Goal: Task Accomplishment & Management: Use online tool/utility

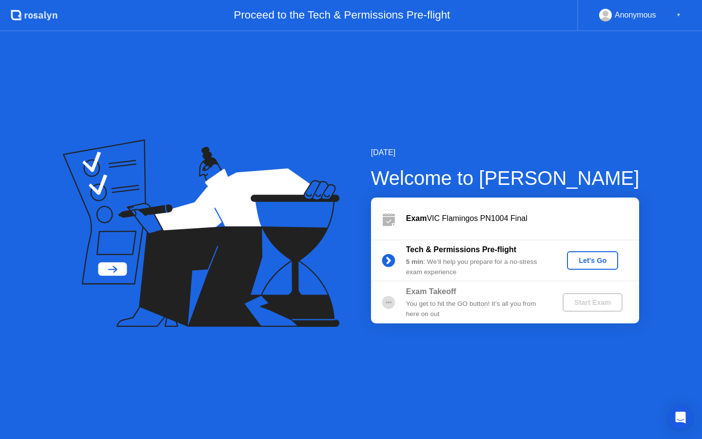
click at [351, 438] on div "[DATE] Welcome to [PERSON_NAME] Exam VIC Flamingos PN1004 Final Tech & Permissi…" at bounding box center [351, 235] width 702 height 408
click at [596, 268] on button "Let's Go" at bounding box center [592, 260] width 51 height 19
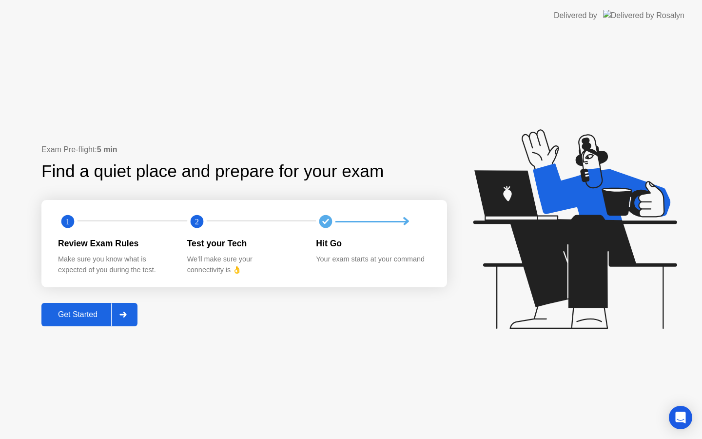
click at [87, 313] on div "Get Started" at bounding box center [77, 314] width 67 height 9
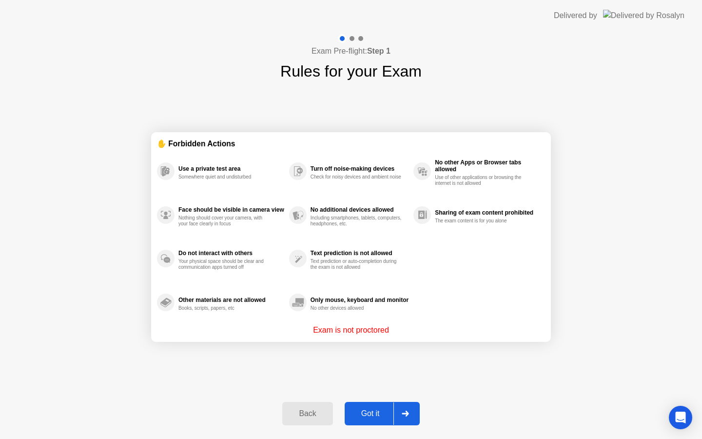
click at [375, 415] on div "Got it" at bounding box center [371, 413] width 46 height 9
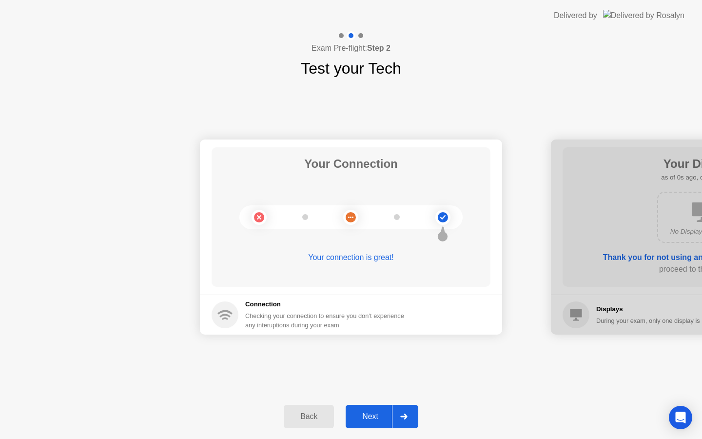
click at [375, 415] on div "Next" at bounding box center [370, 416] width 43 height 9
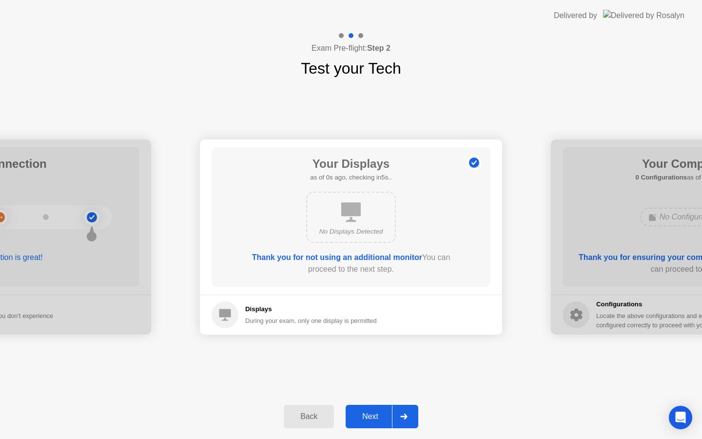
click at [375, 415] on div "Next" at bounding box center [370, 416] width 43 height 9
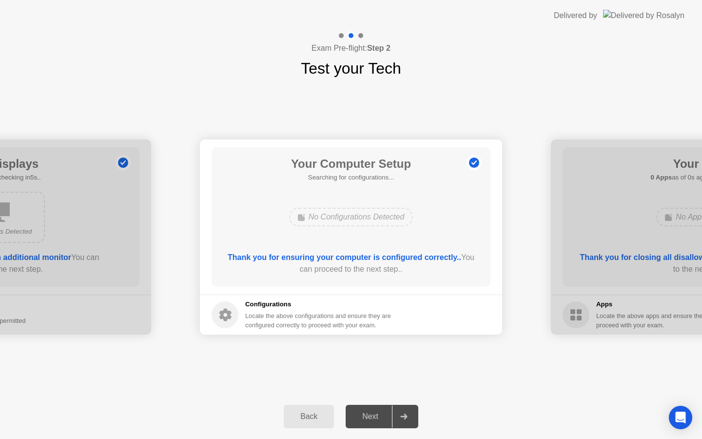
click at [375, 415] on div "Next" at bounding box center [370, 416] width 43 height 9
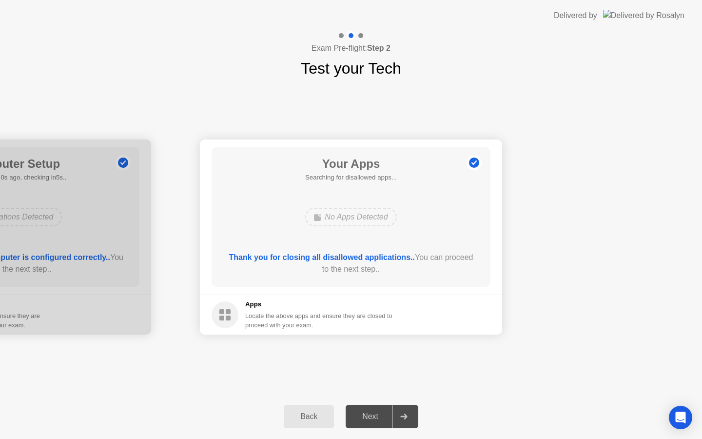
click at [375, 415] on div "Next" at bounding box center [370, 416] width 43 height 9
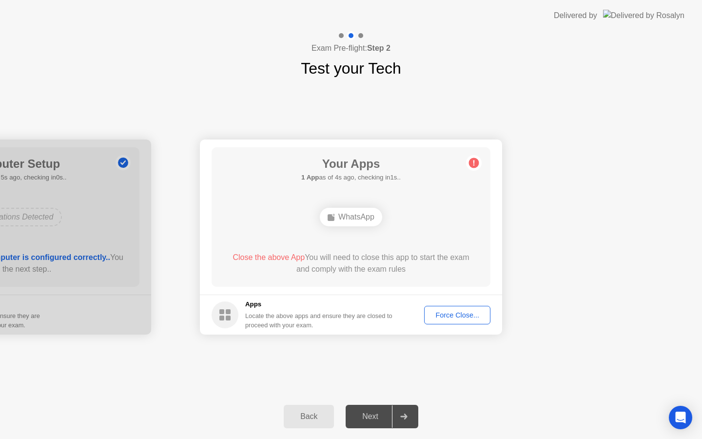
click at [451, 308] on button "Force Close..." at bounding box center [457, 315] width 66 height 19
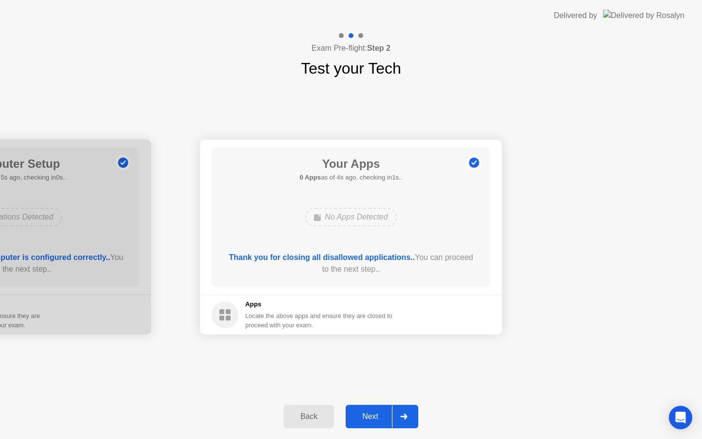
click at [392, 421] on button "Next" at bounding box center [382, 416] width 73 height 23
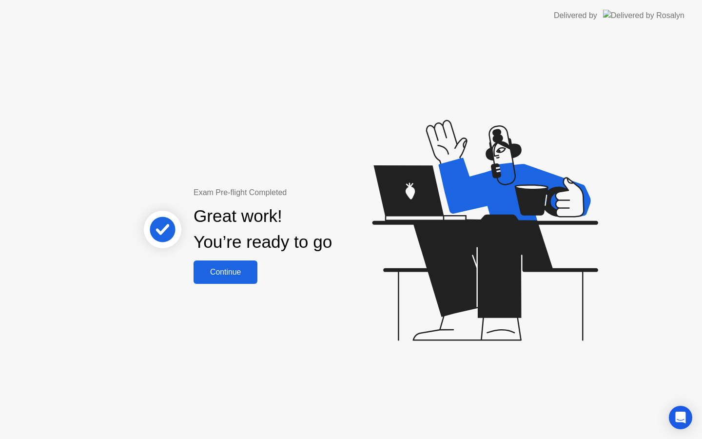
click at [247, 270] on div "Continue" at bounding box center [226, 272] width 58 height 9
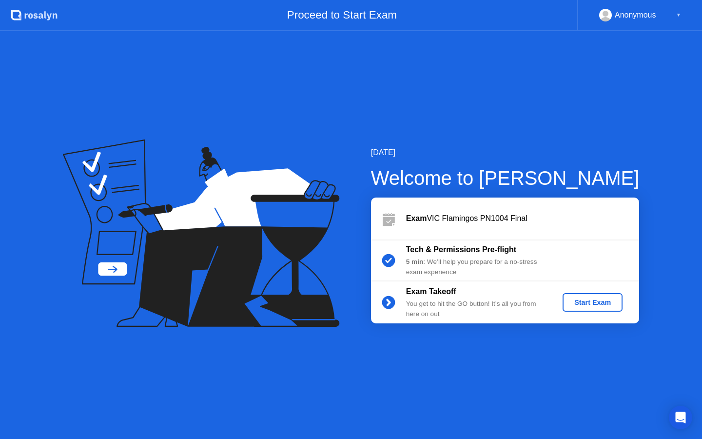
click at [567, 296] on button "Start Exam" at bounding box center [593, 302] width 60 height 19
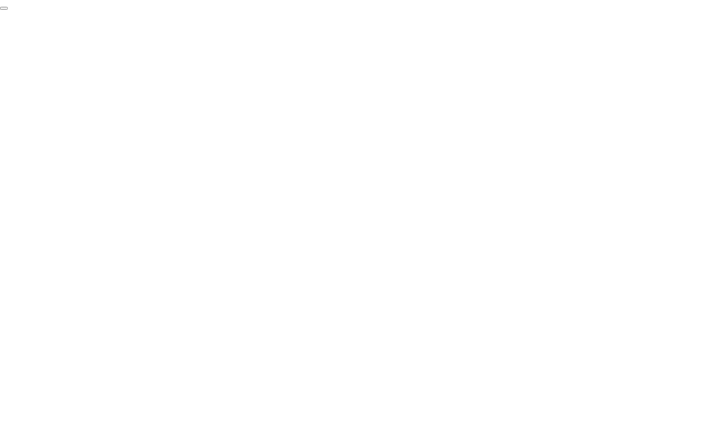
click at [8, 10] on button "End Proctoring Session" at bounding box center [4, 8] width 8 height 3
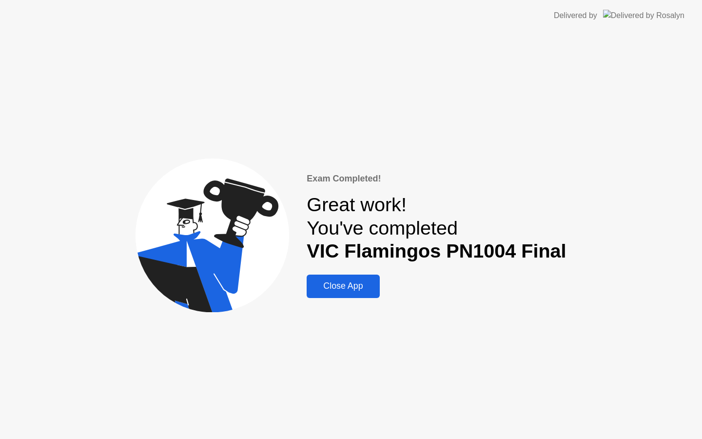
click at [324, 283] on div "Close App" at bounding box center [343, 286] width 67 height 10
